Goal: Task Accomplishment & Management: Manage account settings

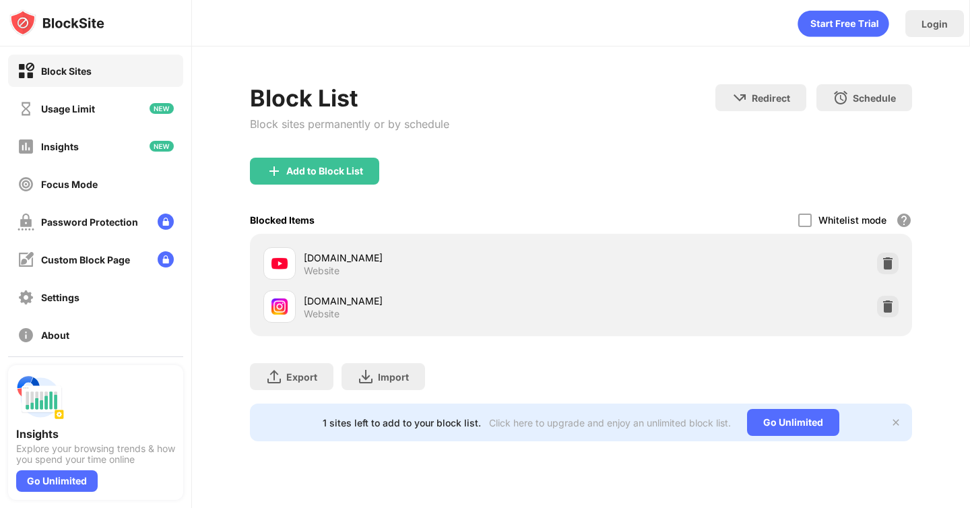
click at [893, 317] on div "[DOMAIN_NAME] Website" at bounding box center [580, 306] width 645 height 43
click at [884, 302] on img at bounding box center [887, 306] width 13 height 13
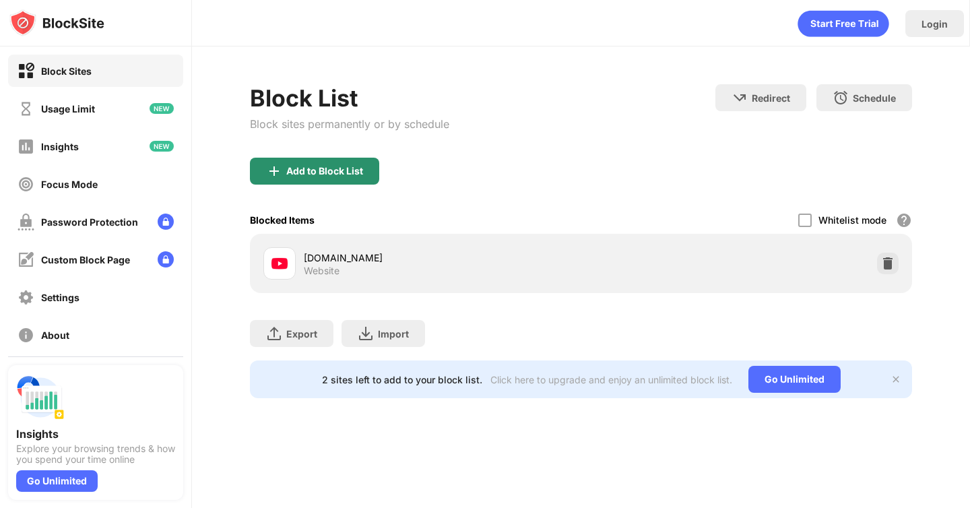
click at [344, 158] on div "Add to Block List" at bounding box center [314, 171] width 129 height 27
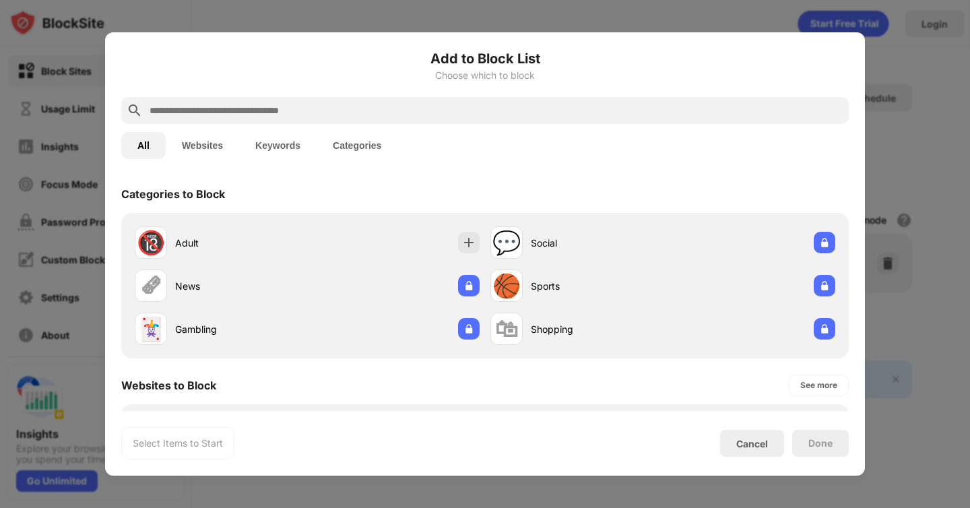
click at [442, 110] on input "text" at bounding box center [495, 110] width 695 height 16
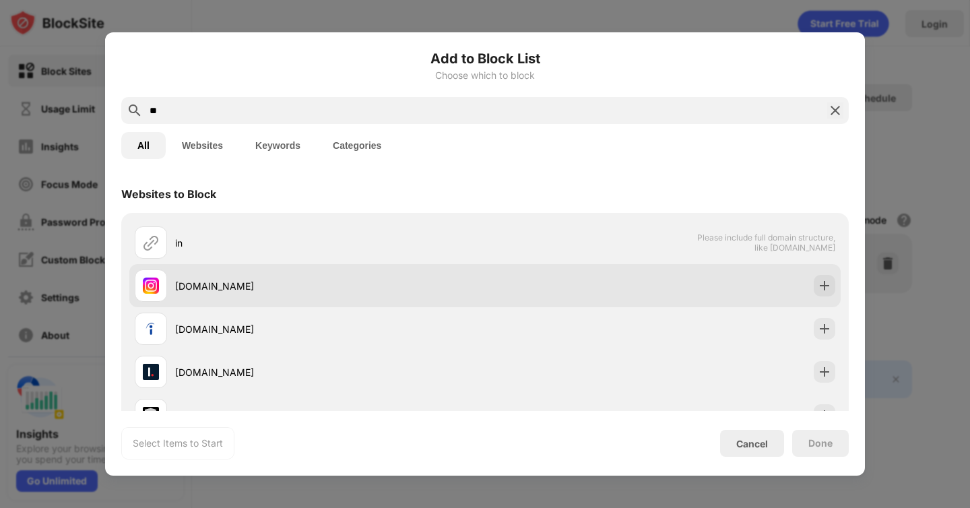
type input "**"
click at [337, 288] on div "[DOMAIN_NAME]" at bounding box center [330, 286] width 310 height 14
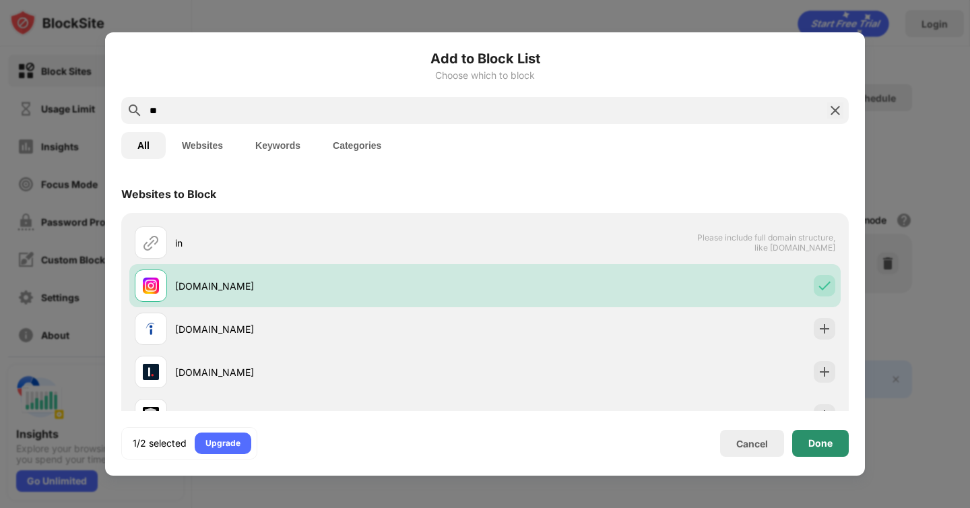
click at [822, 454] on div "Done" at bounding box center [820, 443] width 57 height 27
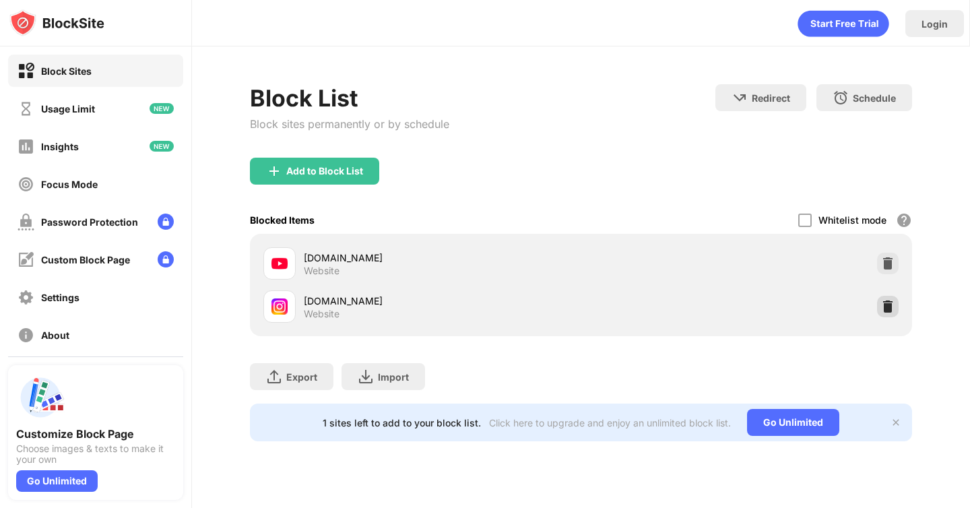
click at [895, 299] on div at bounding box center [888, 307] width 22 height 22
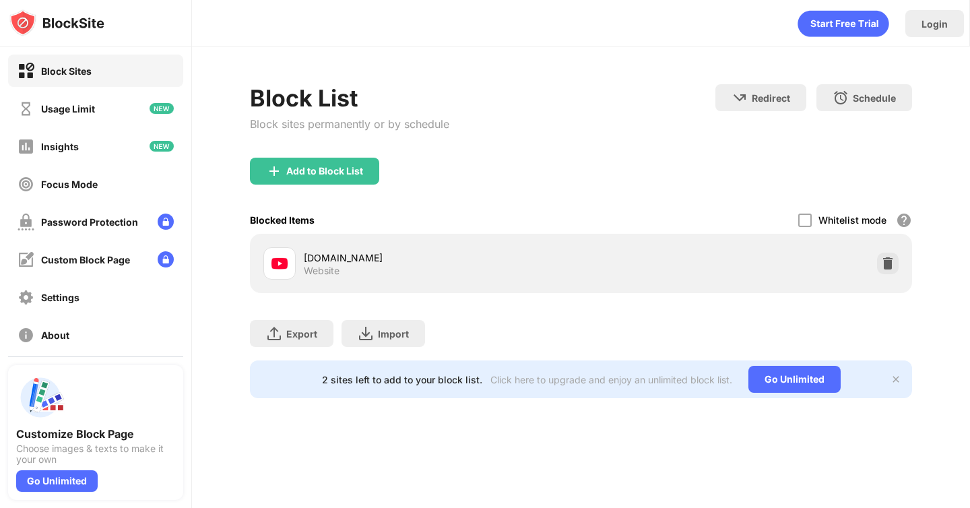
click at [317, 155] on div "Block List Block sites permanently or by schedule" at bounding box center [349, 120] width 199 height 73
click at [318, 160] on div "Add to Block List" at bounding box center [314, 171] width 129 height 27
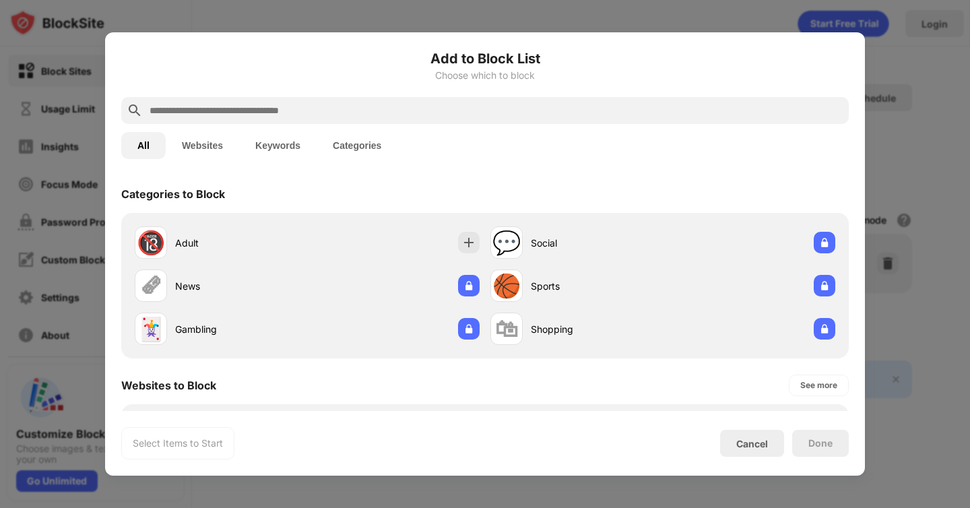
click at [554, 100] on div at bounding box center [484, 110] width 727 height 27
click at [552, 105] on input "text" at bounding box center [495, 110] width 695 height 16
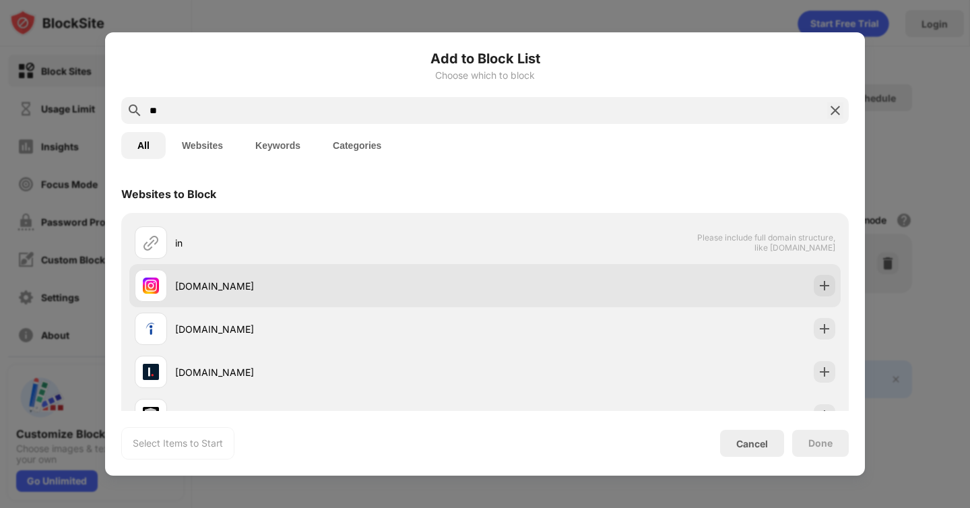
type input "**"
click at [514, 273] on div "[DOMAIN_NAME]" at bounding box center [484, 285] width 711 height 43
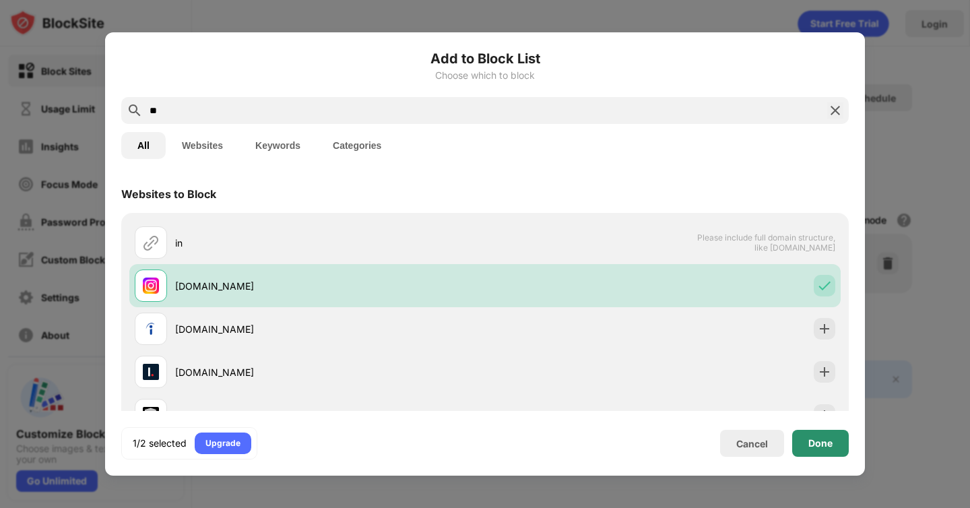
click at [819, 441] on div "Done" at bounding box center [820, 443] width 24 height 11
